Goal: Task Accomplishment & Management: Manage account settings

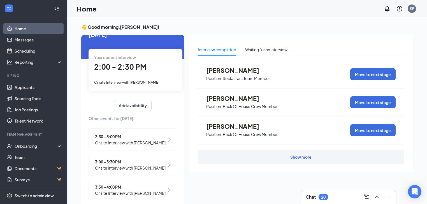
scroll to position [20, 0]
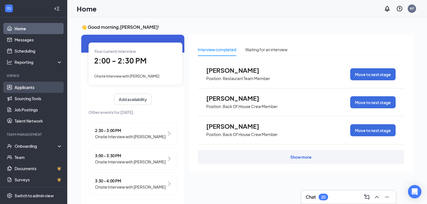
click at [44, 86] on link "Applicants" at bounding box center [39, 87] width 48 height 11
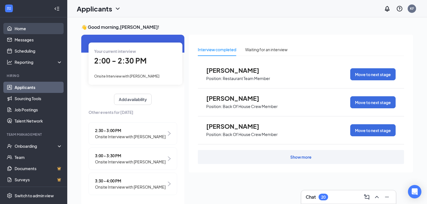
click at [45, 29] on link "Home" at bounding box center [39, 28] width 48 height 11
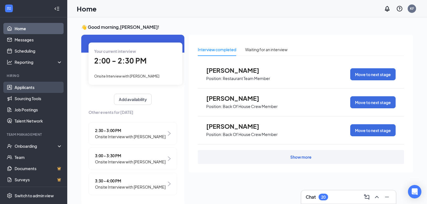
click at [37, 87] on link "Applicants" at bounding box center [39, 87] width 48 height 11
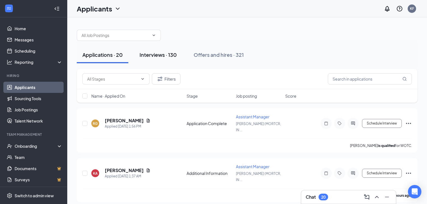
click at [156, 56] on div "Interviews · 130" at bounding box center [158, 54] width 37 height 7
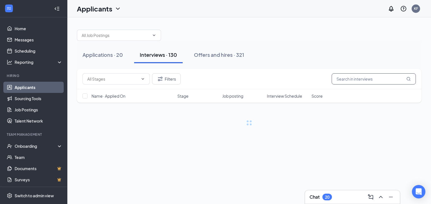
click at [375, 78] on input "text" at bounding box center [373, 78] width 84 height 11
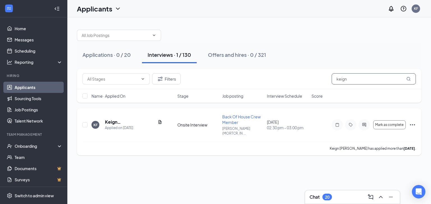
type input "keign"
click at [412, 124] on icon "Ellipses" at bounding box center [412, 124] width 5 height 1
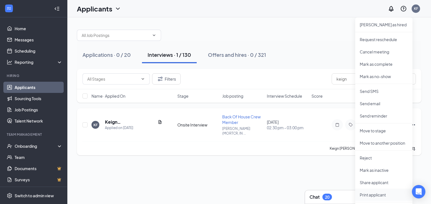
click at [380, 193] on p "Print applicant" at bounding box center [383, 195] width 48 height 6
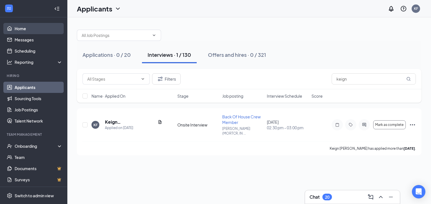
click at [39, 28] on link "Home" at bounding box center [39, 28] width 48 height 11
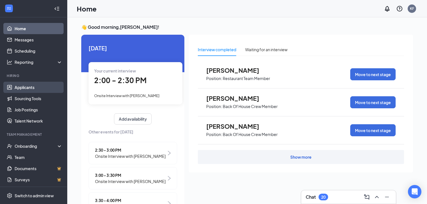
click at [37, 84] on link "Applicants" at bounding box center [39, 87] width 48 height 11
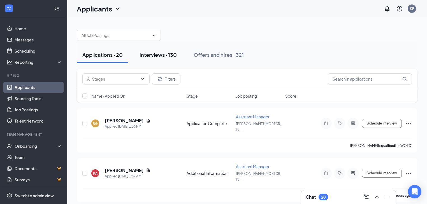
click at [158, 52] on div "Interviews · 130" at bounding box center [158, 54] width 37 height 7
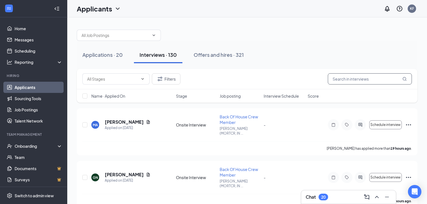
click at [341, 81] on input "text" at bounding box center [370, 78] width 84 height 11
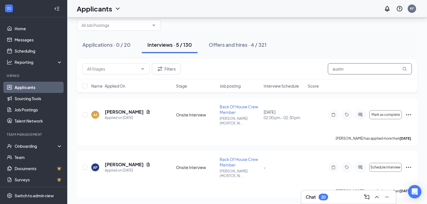
scroll to position [22, 0]
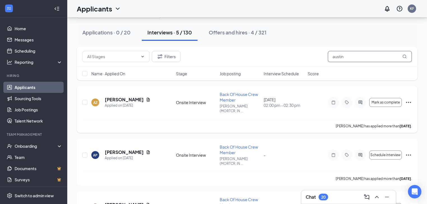
type input "austin"
click at [408, 99] on icon "Ellipses" at bounding box center [408, 102] width 7 height 7
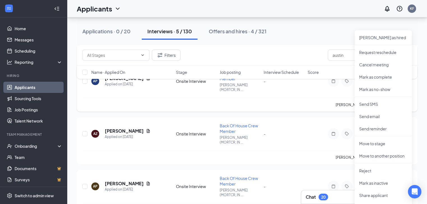
scroll to position [112, 0]
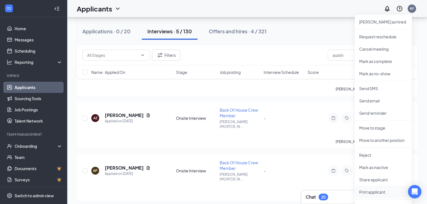
click at [368, 192] on p "Print applicant" at bounding box center [383, 192] width 48 height 6
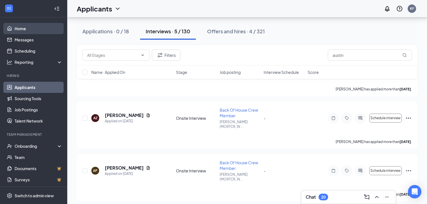
click at [43, 24] on link "Home" at bounding box center [39, 28] width 48 height 11
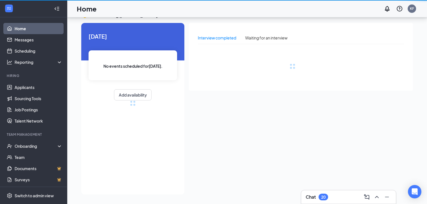
scroll to position [12, 0]
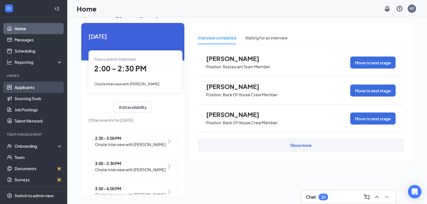
click at [45, 84] on link "Applicants" at bounding box center [39, 87] width 48 height 11
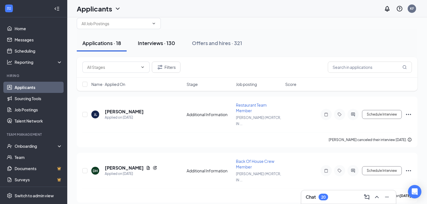
click at [172, 45] on div "Interviews · 130" at bounding box center [156, 43] width 37 height 7
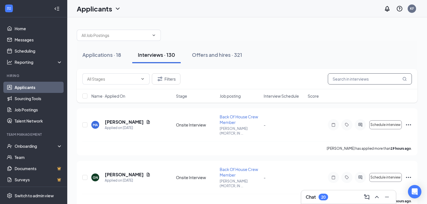
click at [362, 84] on input "text" at bounding box center [370, 78] width 84 height 11
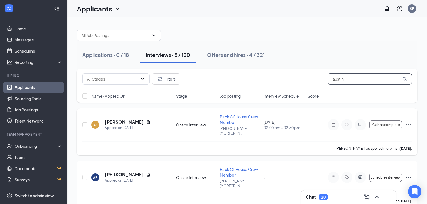
type input "austin"
click at [412, 124] on div "AZ [PERSON_NAME] Applied on [DATE] Onsite Interview Back Of House Crew Member […" at bounding box center [247, 131] width 341 height 47
click at [411, 123] on icon "Ellipses" at bounding box center [408, 125] width 7 height 7
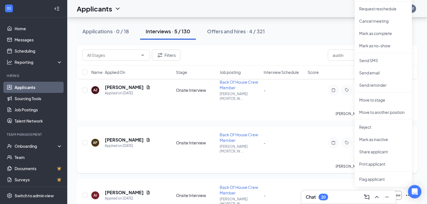
scroll to position [145, 0]
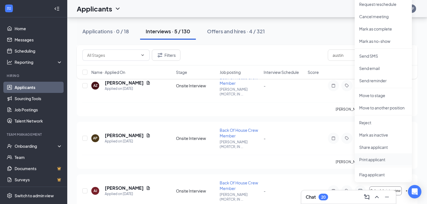
click at [363, 158] on p "Print applicant" at bounding box center [383, 160] width 48 height 6
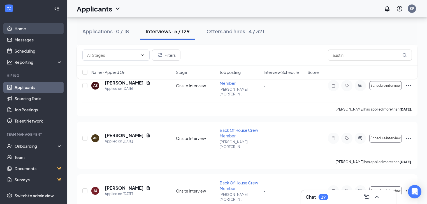
click at [40, 29] on link "Home" at bounding box center [39, 28] width 48 height 11
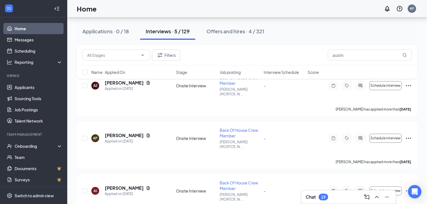
scroll to position [12, 0]
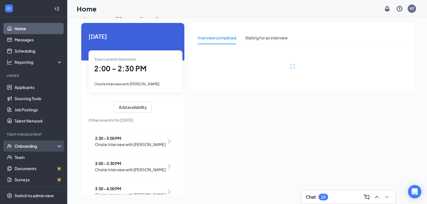
click at [39, 143] on div "Onboarding" at bounding box center [33, 146] width 67 height 11
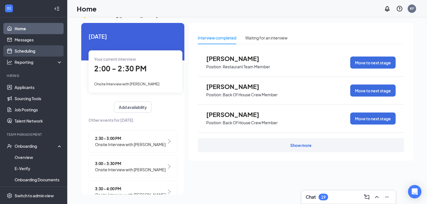
click at [48, 49] on link "Scheduling" at bounding box center [39, 50] width 48 height 11
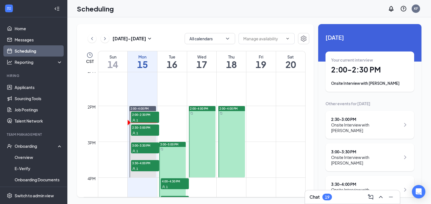
scroll to position [444, 0]
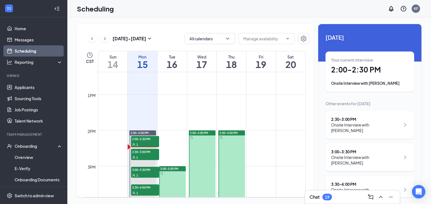
click at [200, 56] on div "Wed" at bounding box center [201, 57] width 29 height 6
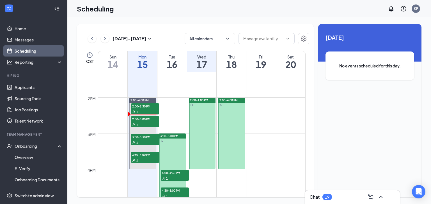
scroll to position [489, 0]
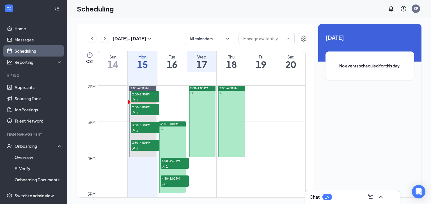
click at [205, 90] on span "2:00-4:00 PM" at bounding box center [199, 88] width 18 height 4
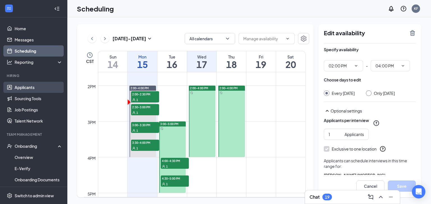
click at [44, 84] on link "Applicants" at bounding box center [39, 87] width 48 height 11
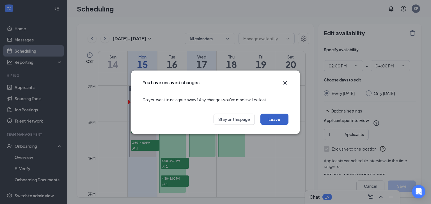
click at [267, 119] on button "Leave" at bounding box center [274, 119] width 28 height 11
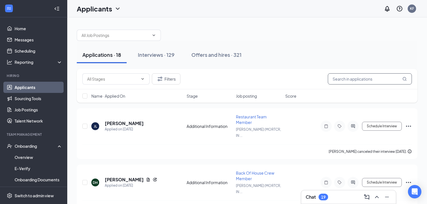
click at [356, 82] on input "text" at bounding box center [370, 78] width 84 height 11
click at [366, 81] on input "text" at bounding box center [370, 78] width 84 height 11
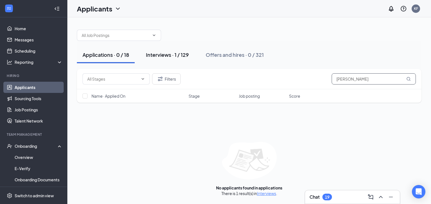
type input "[PERSON_NAME]"
click at [179, 50] on button "Interviews · 1 / 129" at bounding box center [167, 55] width 54 height 17
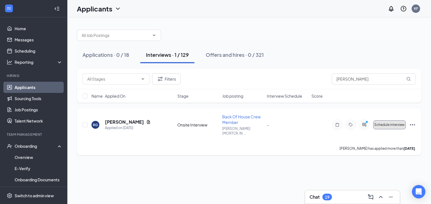
click at [398, 124] on button "Schedule interview" at bounding box center [389, 125] width 33 height 9
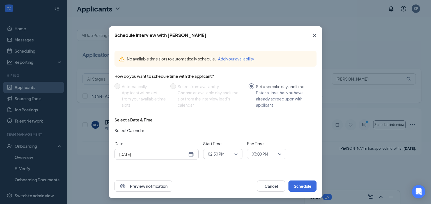
scroll to position [2, 0]
click at [175, 152] on input "[DATE]" at bounding box center [153, 154] width 68 height 6
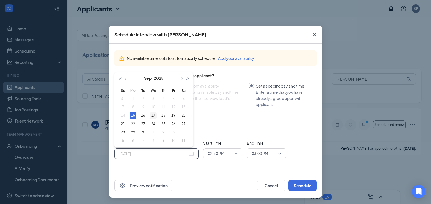
type input "[DATE]"
click at [151, 115] on div "17" at bounding box center [153, 115] width 7 height 7
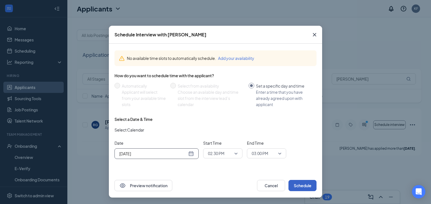
click at [309, 185] on button "Schedule" at bounding box center [302, 185] width 28 height 11
